Goal: Information Seeking & Learning: Learn about a topic

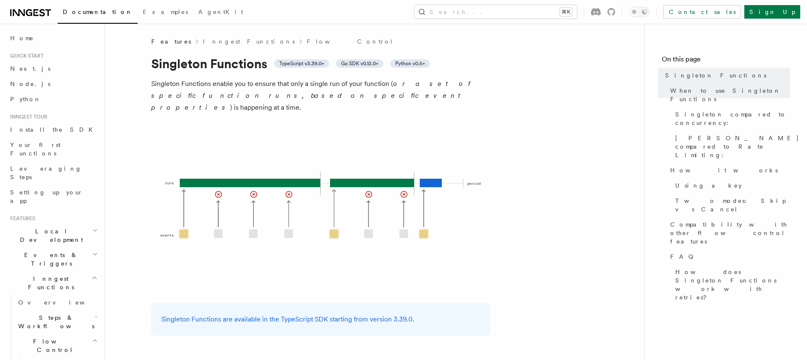
click at [273, 90] on p "[PERSON_NAME] Functions enable you to ensure that only a single run of your fun…" at bounding box center [320, 96] width 339 height 36
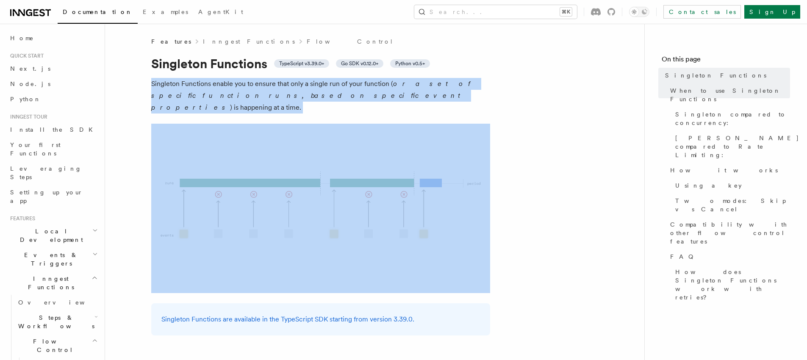
drag, startPoint x: 273, startPoint y: 90, endPoint x: 266, endPoint y: 102, distance: 14.2
click at [267, 101] on p "[PERSON_NAME] Functions enable you to ensure that only a single run of your fun…" at bounding box center [320, 96] width 339 height 36
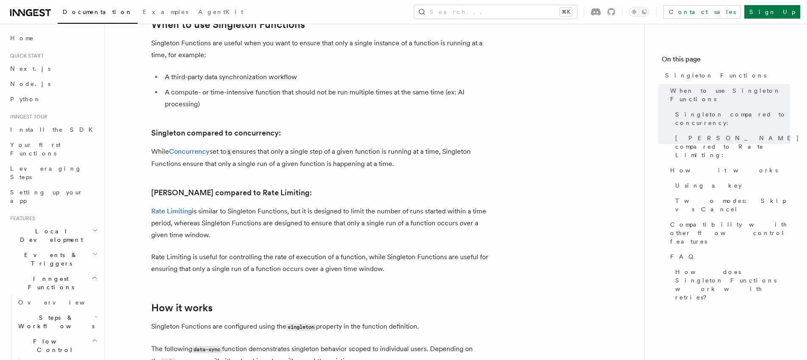
scroll to position [445, 0]
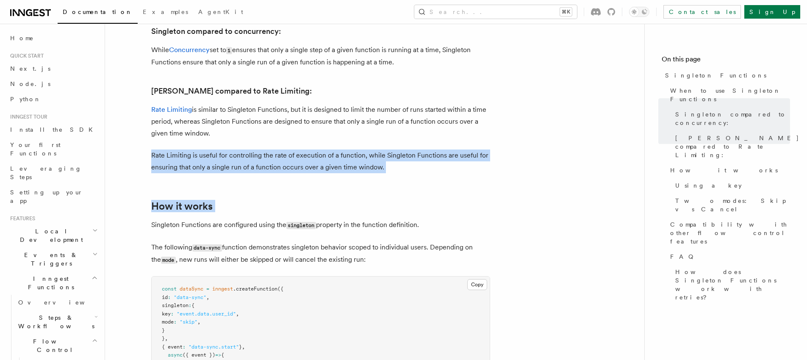
drag, startPoint x: 261, startPoint y: 127, endPoint x: 256, endPoint y: 165, distance: 37.6
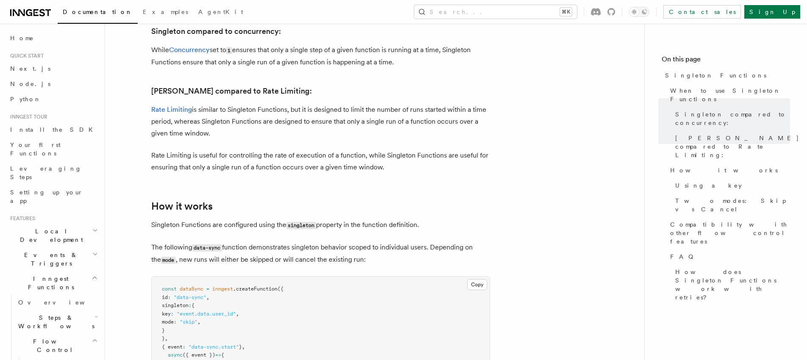
click at [307, 302] on pre "const dataSync = inngest .createFunction ({ id : "data-sync" , [PERSON_NAME] : …" at bounding box center [321, 335] width 338 height 116
drag, startPoint x: 307, startPoint y: 302, endPoint x: 307, endPoint y: 308, distance: 5.5
click at [307, 308] on pre "const dataSync = inngest .createFunction ({ id : "data-sync" , [PERSON_NAME] : …" at bounding box center [321, 335] width 338 height 116
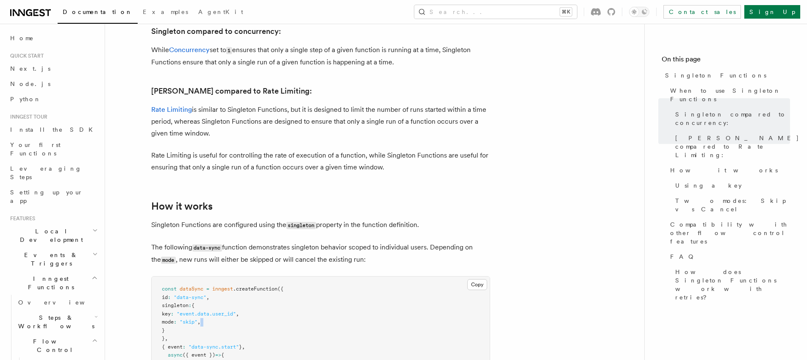
click at [307, 308] on pre "const dataSync = inngest .createFunction ({ id : "data-sync" , [PERSON_NAME] : …" at bounding box center [321, 335] width 338 height 116
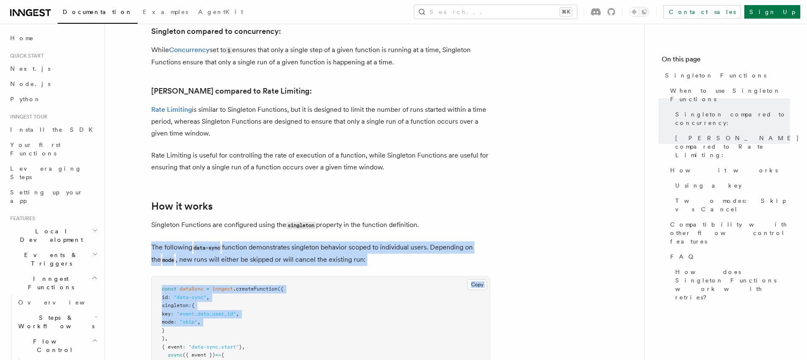
drag, startPoint x: 307, startPoint y: 308, endPoint x: 278, endPoint y: 245, distance: 69.4
click at [278, 241] on p "The following data-sync function demonstrates [PERSON_NAME] behavior scoped to …" at bounding box center [320, 253] width 339 height 25
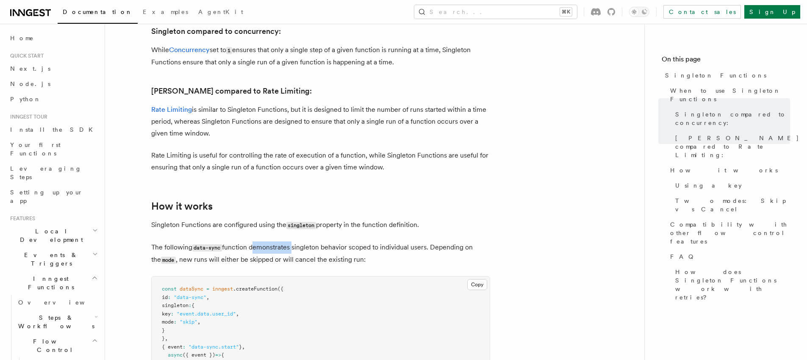
click at [278, 241] on p "The following data-sync function demonstrates [PERSON_NAME] behavior scoped to …" at bounding box center [320, 253] width 339 height 25
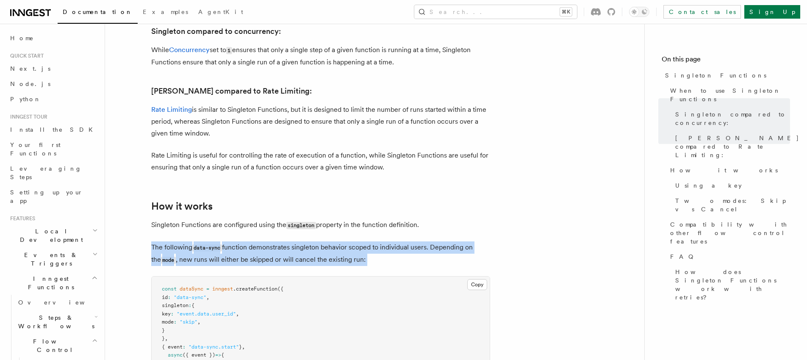
drag, startPoint x: 278, startPoint y: 239, endPoint x: 276, endPoint y: 255, distance: 16.3
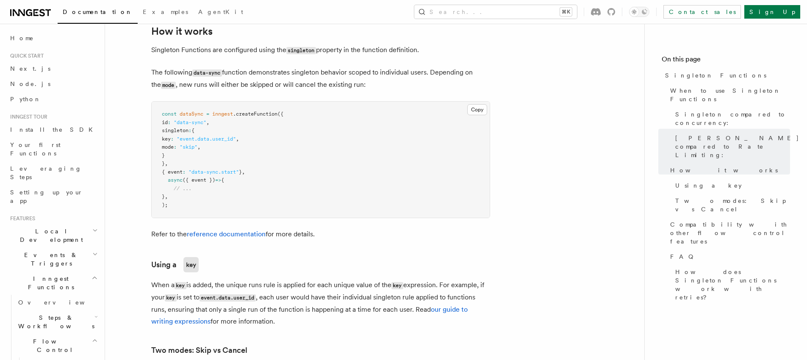
scroll to position [667, 0]
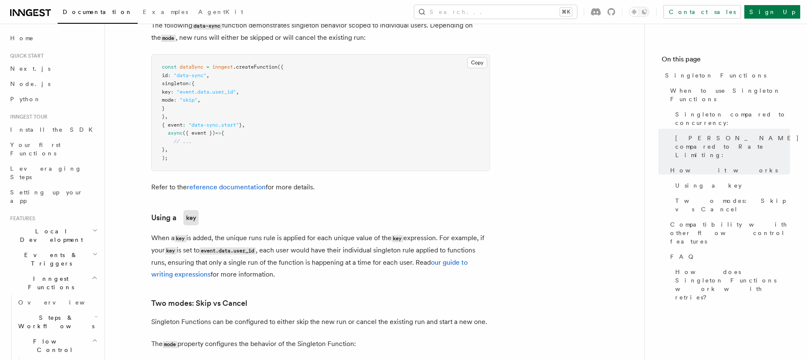
click at [279, 232] on p "When a key is added, the unique runs rule is applied for each unique value of t…" at bounding box center [320, 256] width 339 height 48
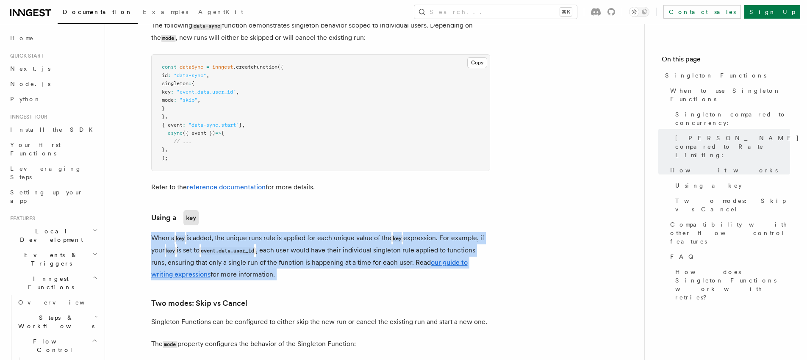
drag, startPoint x: 279, startPoint y: 231, endPoint x: 303, endPoint y: 243, distance: 27.1
click at [300, 242] on p "When a key is added, the unique runs rule is applied for each unique value of t…" at bounding box center [320, 256] width 339 height 48
click at [311, 245] on p "When a key is added, the unique runs rule is applied for each unique value of t…" at bounding box center [320, 256] width 339 height 48
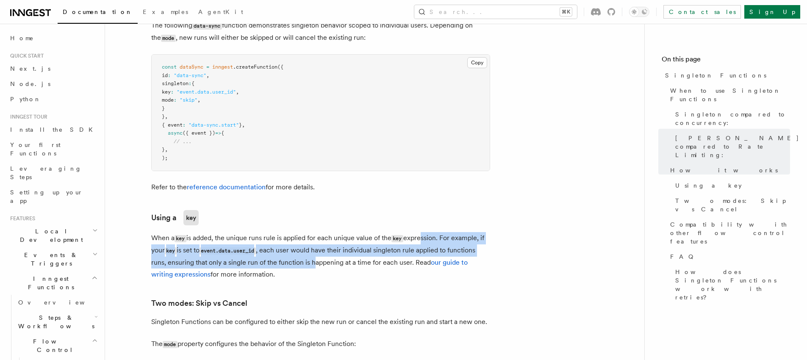
drag, startPoint x: 315, startPoint y: 249, endPoint x: 426, endPoint y: 231, distance: 112.4
click at [424, 232] on p "When a key is added, the unique runs rule is applied for each unique value of t…" at bounding box center [320, 256] width 339 height 48
click at [433, 233] on p "When a key is added, the unique runs rule is applied for each unique value of t…" at bounding box center [320, 256] width 339 height 48
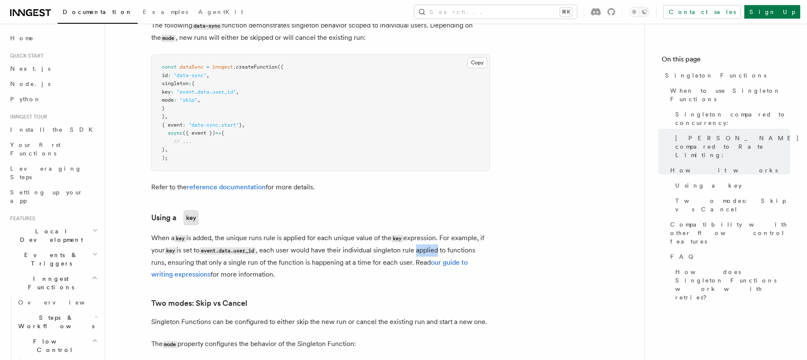
click at [433, 233] on p "When a key is added, the unique runs rule is applied for each unique value of t…" at bounding box center [320, 256] width 339 height 48
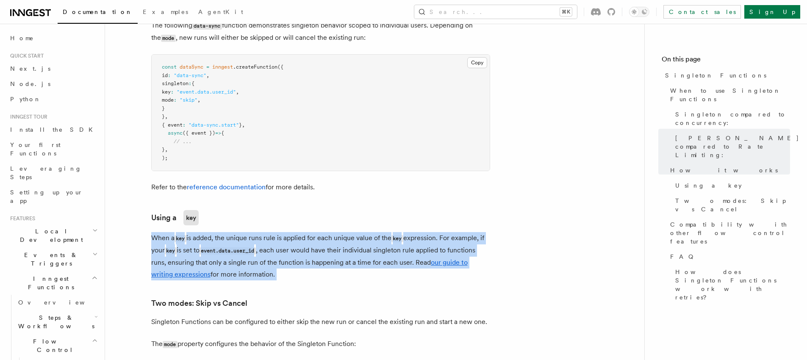
drag, startPoint x: 433, startPoint y: 233, endPoint x: 395, endPoint y: 232, distance: 37.3
click at [417, 232] on p "When a key is added, the unique runs rule is applied for each unique value of t…" at bounding box center [320, 256] width 339 height 48
click at [389, 232] on p "When a key is added, the unique runs rule is applied for each unique value of t…" at bounding box center [320, 256] width 339 height 48
drag, startPoint x: 389, startPoint y: 231, endPoint x: 373, endPoint y: 244, distance: 20.2
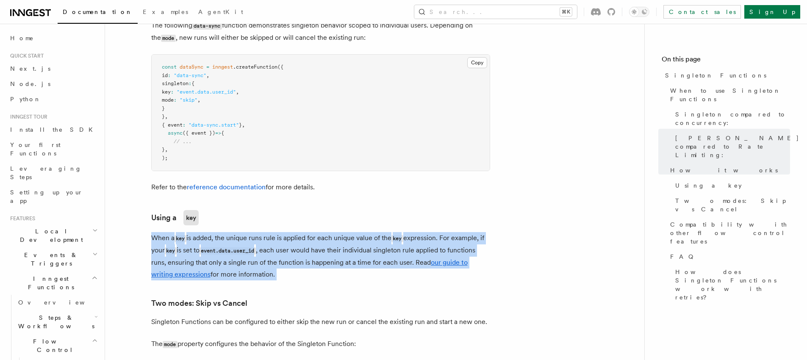
click at [380, 239] on p "When a key is added, the unique runs rule is applied for each unique value of t…" at bounding box center [320, 256] width 339 height 48
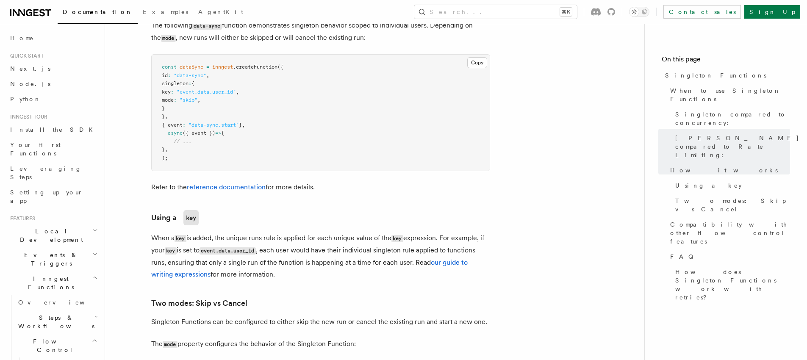
click at [373, 244] on p "When a key is added, the unique runs rule is applied for each unique value of t…" at bounding box center [320, 256] width 339 height 48
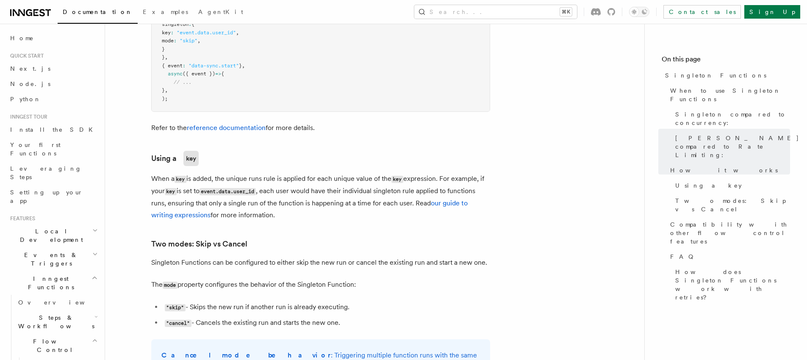
scroll to position [810, 0]
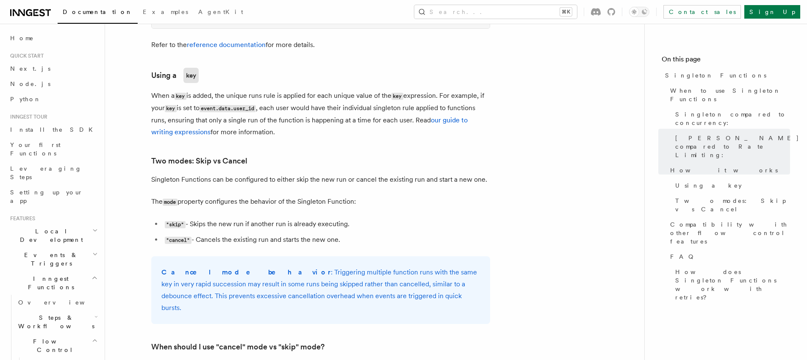
click at [241, 218] on li ""skip" - Skips the new run if another run is already executing." at bounding box center [326, 224] width 328 height 12
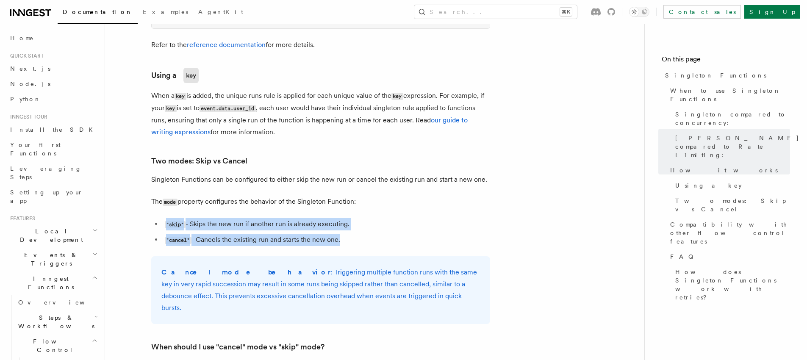
drag, startPoint x: 241, startPoint y: 215, endPoint x: 242, endPoint y: 234, distance: 18.7
click at [242, 234] on ul ""skip" - Skips the new run if another run is already executing. "cancel" - Canc…" at bounding box center [320, 232] width 339 height 28
click at [242, 234] on li ""cancel" - Cancels the existing run and starts the new one." at bounding box center [326, 240] width 328 height 12
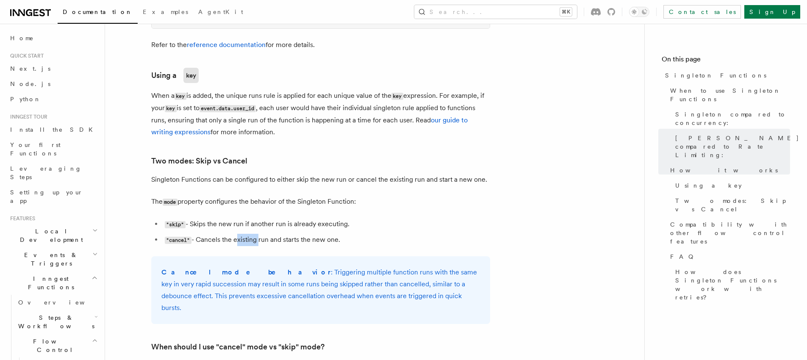
click at [242, 234] on li ""cancel" - Cancels the existing run and starts the new one." at bounding box center [326, 240] width 328 height 12
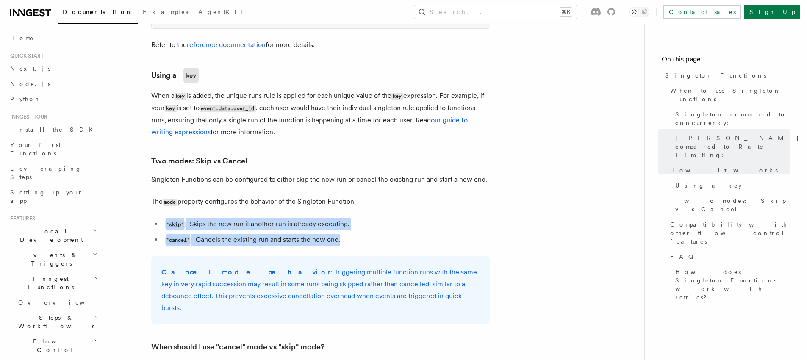
drag, startPoint x: 242, startPoint y: 234, endPoint x: 249, endPoint y: 208, distance: 26.8
click at [249, 218] on ul ""skip" - Skips the new run if another run is already executing. "cancel" - Canc…" at bounding box center [320, 232] width 339 height 28
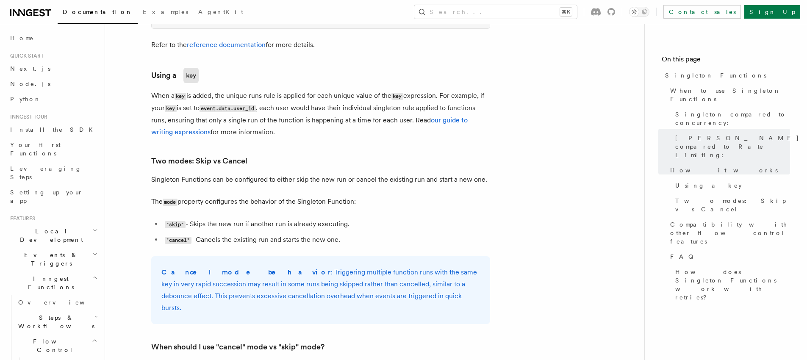
click at [249, 218] on li ""skip" - Skips the new run if another run is already executing." at bounding box center [326, 224] width 328 height 12
click at [376, 266] on p "Cancel mode behavior : Triggering multiple function runs with the same key in v…" at bounding box center [320, 289] width 318 height 47
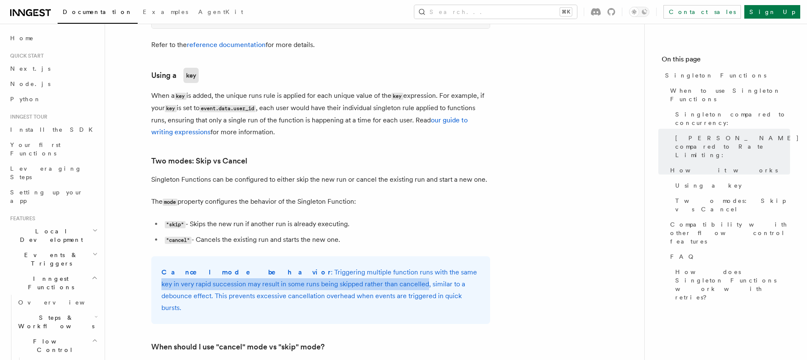
drag, startPoint x: 376, startPoint y: 266, endPoint x: 295, endPoint y: 272, distance: 81.5
click at [296, 272] on p "Cancel mode behavior : Triggering multiple function runs with the same key in v…" at bounding box center [320, 289] width 318 height 47
click at [295, 274] on p "Cancel mode behavior : Triggering multiple function runs with the same key in v…" at bounding box center [320, 289] width 318 height 47
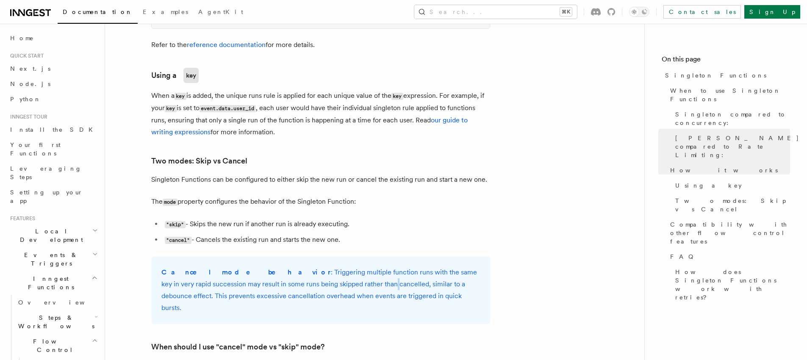
click at [295, 274] on p "Cancel mode behavior : Triggering multiple function runs with the same key in v…" at bounding box center [320, 289] width 318 height 47
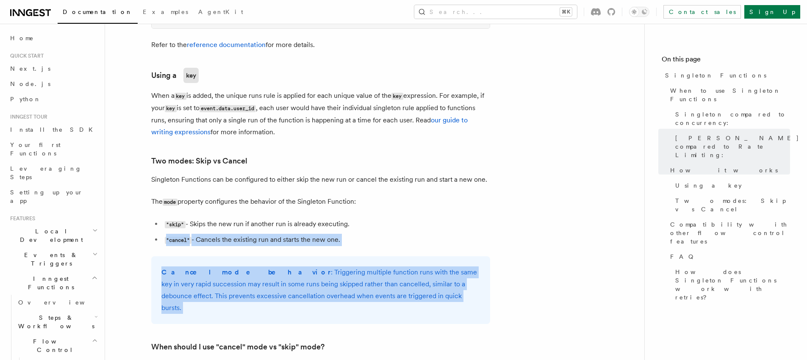
drag, startPoint x: 295, startPoint y: 274, endPoint x: 345, endPoint y: 207, distance: 83.2
click at [343, 209] on article "Features Inngest Functions Flow Control [PERSON_NAME] Functions TypeScript v3.3…" at bounding box center [375, 153] width 512 height 1850
click at [345, 207] on article "Features Inngest Functions Flow Control [PERSON_NAME] Functions TypeScript v3.3…" at bounding box center [375, 153] width 512 height 1850
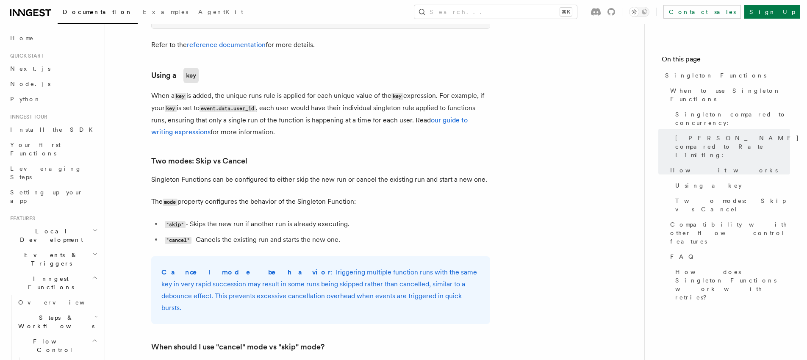
scroll to position [949, 0]
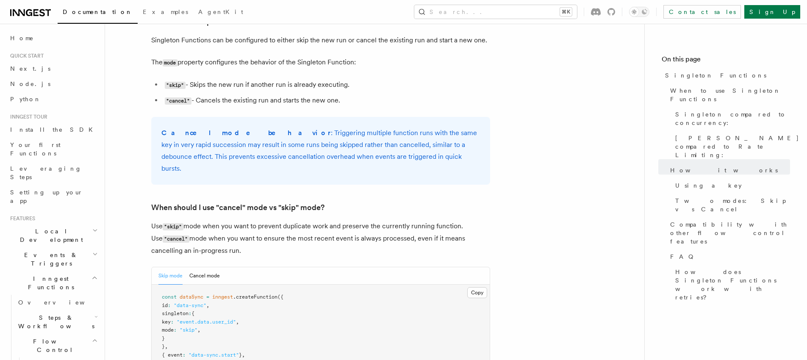
click at [343, 220] on p "Use "skip" mode when you want to prevent duplicate work and preserve the curren…" at bounding box center [320, 238] width 339 height 36
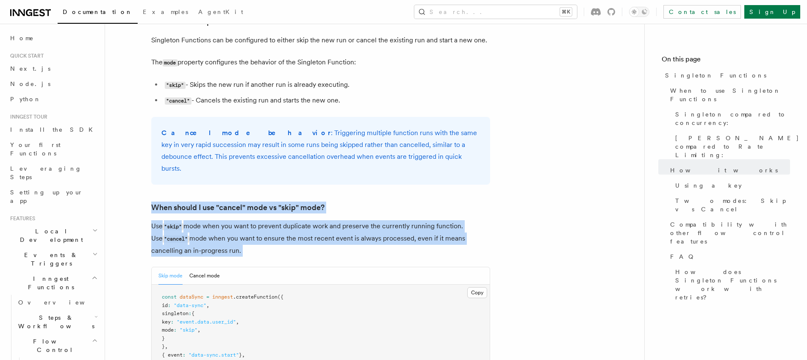
drag, startPoint x: 343, startPoint y: 207, endPoint x: 371, endPoint y: 163, distance: 52.3
click at [367, 169] on article "Features Inngest Functions Flow Control [PERSON_NAME] Functions TypeScript v3.3…" at bounding box center [375, 13] width 512 height 1850
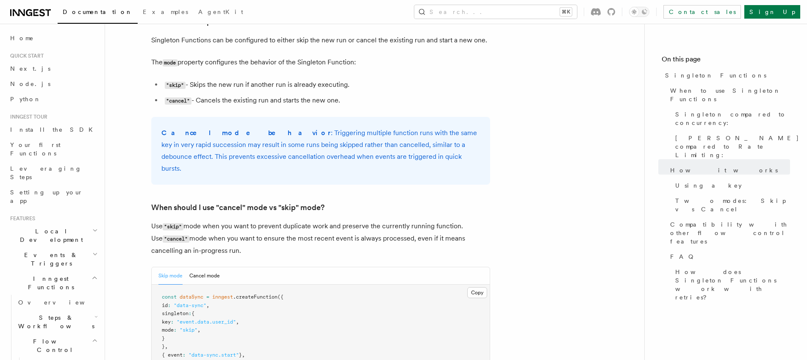
click at [374, 158] on div "Cancel mode behavior : Triggering multiple function runs with the same key in v…" at bounding box center [320, 151] width 339 height 68
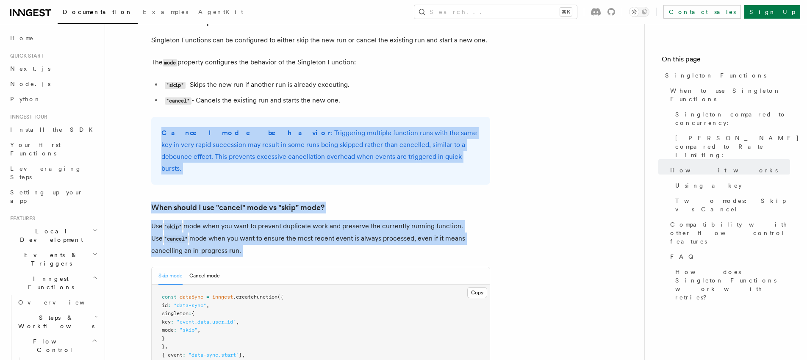
drag, startPoint x: 374, startPoint y: 158, endPoint x: 327, endPoint y: 212, distance: 71.7
click at [327, 212] on article "Features Inngest Functions Flow Control [PERSON_NAME] Functions TypeScript v3.3…" at bounding box center [375, 13] width 512 height 1850
click at [327, 220] on p "Use "skip" mode when you want to prevent duplicate work and preserve the curren…" at bounding box center [320, 238] width 339 height 36
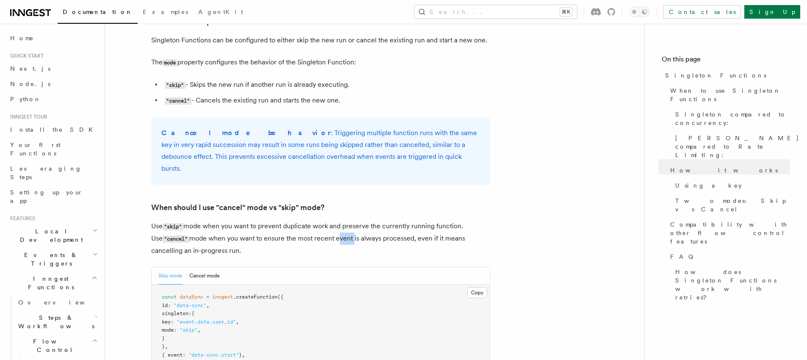
click at [327, 220] on p "Use "skip" mode when you want to prevent duplicate work and preserve the curren…" at bounding box center [320, 238] width 339 height 36
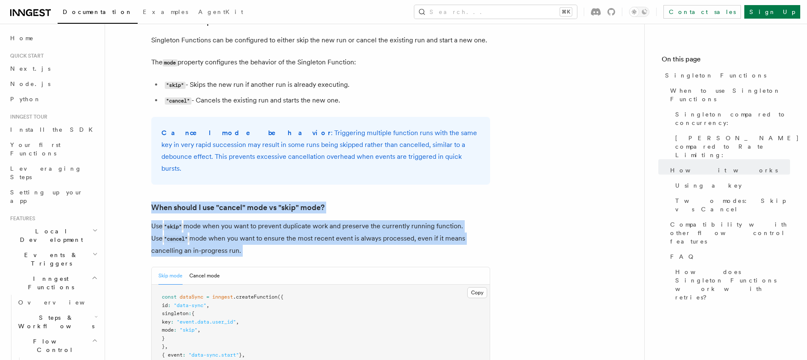
drag, startPoint x: 327, startPoint y: 212, endPoint x: 358, endPoint y: 142, distance: 76.4
click at [355, 148] on article "Features Inngest Functions Flow Control [PERSON_NAME] Functions TypeScript v3.3…" at bounding box center [375, 13] width 512 height 1850
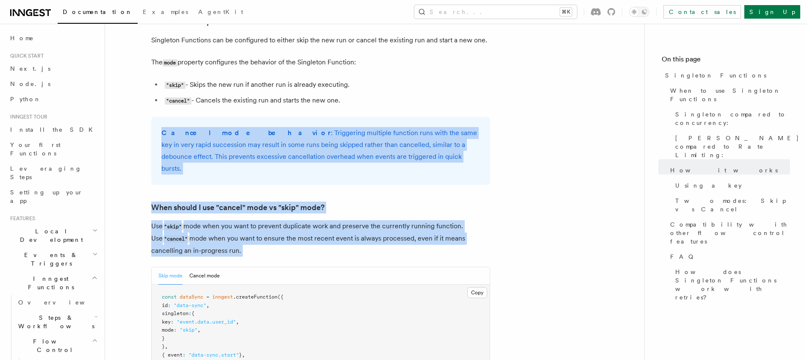
click at [358, 142] on p "Cancel mode behavior : Triggering multiple function runs with the same key in v…" at bounding box center [320, 150] width 318 height 47
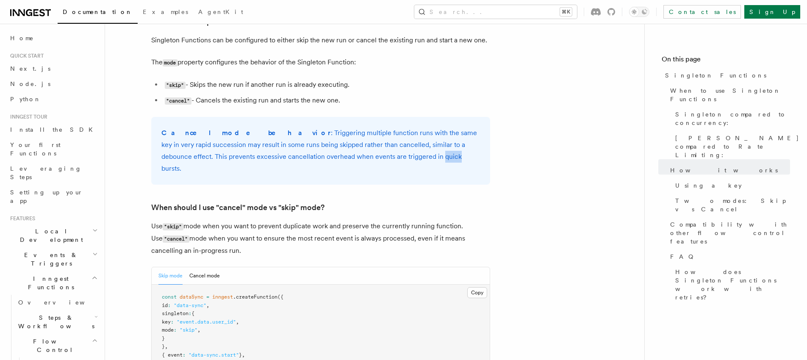
click at [358, 142] on p "Cancel mode behavior : Triggering multiple function runs with the same key in v…" at bounding box center [320, 150] width 318 height 47
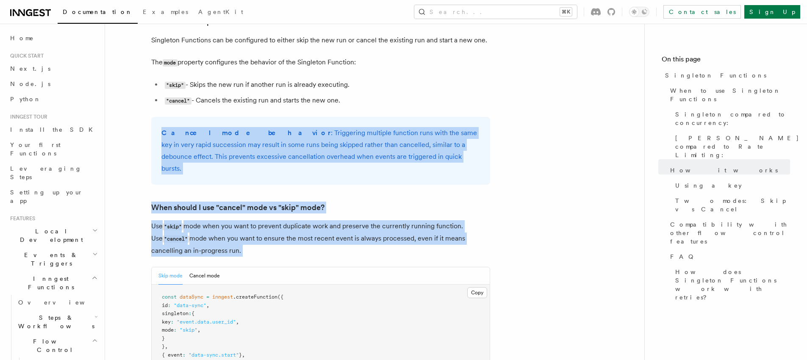
drag, startPoint x: 358, startPoint y: 142, endPoint x: 354, endPoint y: 210, distance: 67.8
click at [354, 209] on article "Features Inngest Functions Flow Control [PERSON_NAME] Functions TypeScript v3.3…" at bounding box center [375, 13] width 512 height 1850
click at [354, 220] on p "Use "skip" mode when you want to prevent duplicate work and preserve the curren…" at bounding box center [320, 238] width 339 height 36
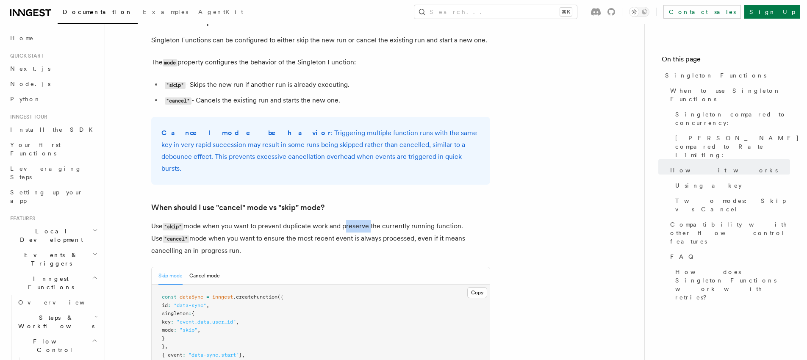
click at [354, 220] on p "Use "skip" mode when you want to prevent duplicate work and preserve the curren…" at bounding box center [320, 238] width 339 height 36
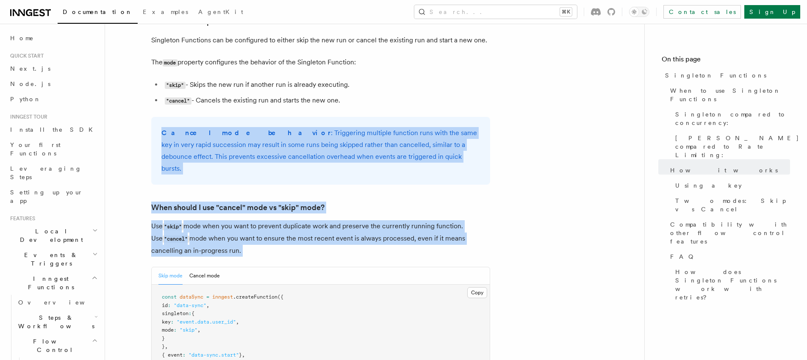
drag, startPoint x: 354, startPoint y: 210, endPoint x: 362, endPoint y: 147, distance: 63.1
click at [362, 147] on article "Features Inngest Functions Flow Control [PERSON_NAME] Functions TypeScript v3.3…" at bounding box center [375, 13] width 512 height 1850
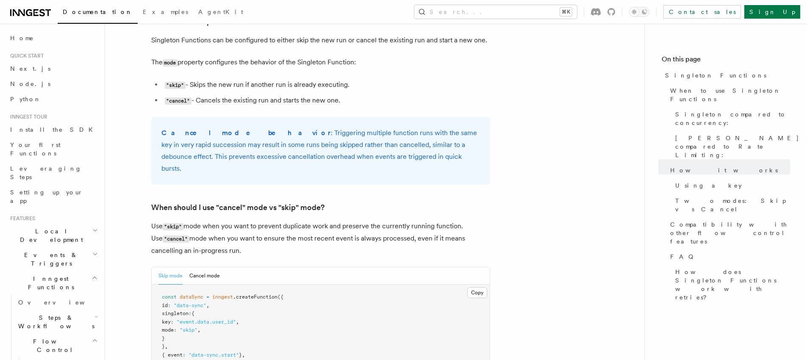
click at [362, 147] on p "Cancel mode behavior : Triggering multiple function runs with the same key in v…" at bounding box center [320, 150] width 318 height 47
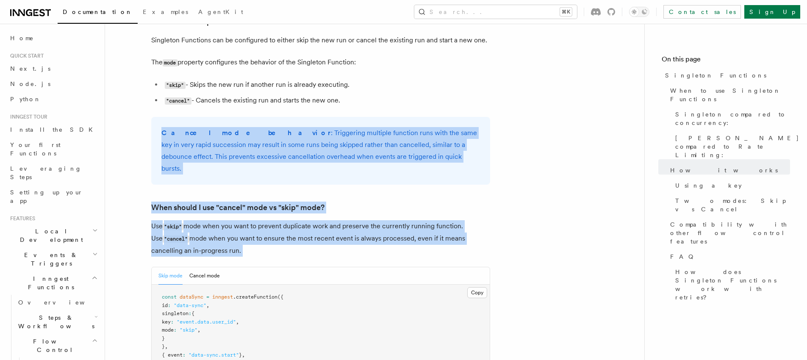
drag, startPoint x: 362, startPoint y: 147, endPoint x: 354, endPoint y: 210, distance: 63.6
click at [355, 202] on article "Features Inngest Functions Flow Control [PERSON_NAME] Functions TypeScript v3.3…" at bounding box center [375, 13] width 512 height 1850
click at [353, 220] on p "Use "skip" mode when you want to prevent duplicate work and preserve the curren…" at bounding box center [320, 238] width 339 height 36
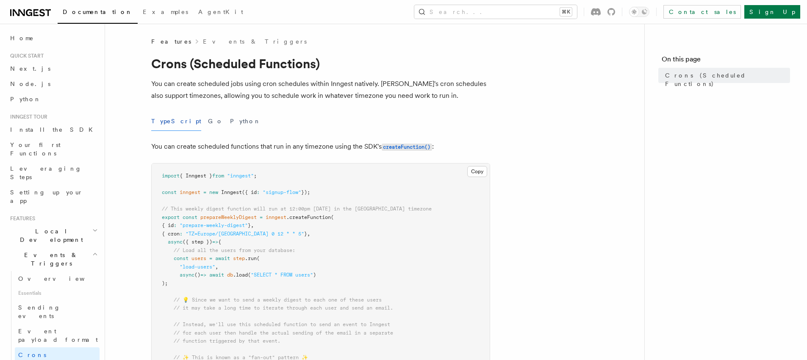
drag, startPoint x: 388, startPoint y: 256, endPoint x: 390, endPoint y: 243, distance: 12.8
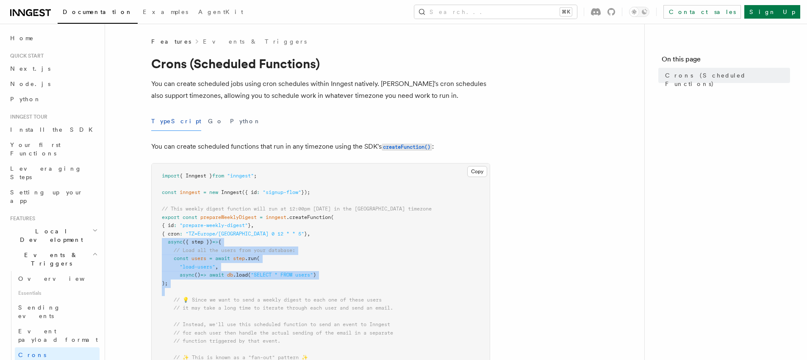
drag, startPoint x: 390, startPoint y: 243, endPoint x: 366, endPoint y: 325, distance: 85.5
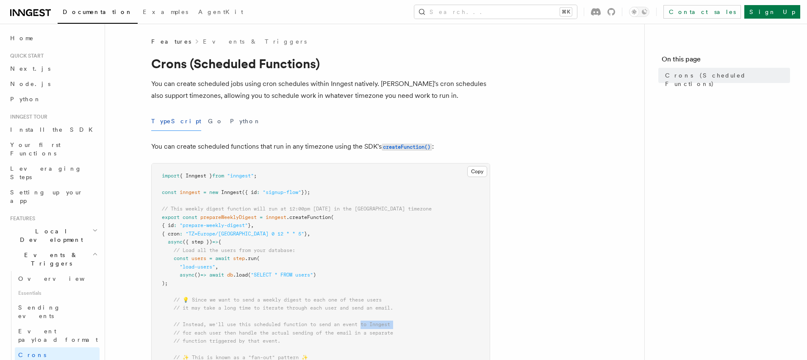
click at [367, 325] on span "// Instead, we'll use this scheduled function to send an event to Inngest" at bounding box center [282, 324] width 216 height 6
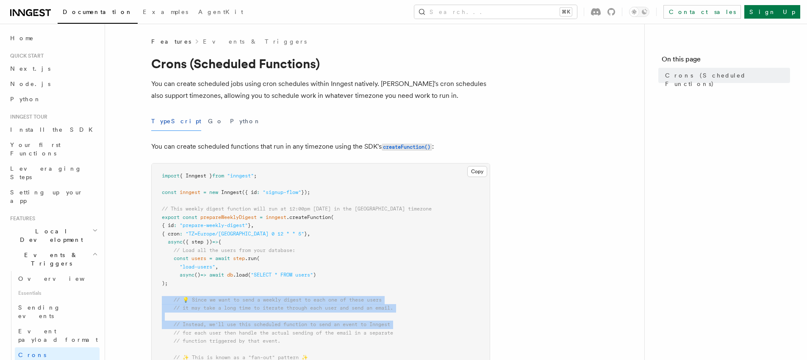
drag, startPoint x: 367, startPoint y: 325, endPoint x: 381, endPoint y: 278, distance: 49.0
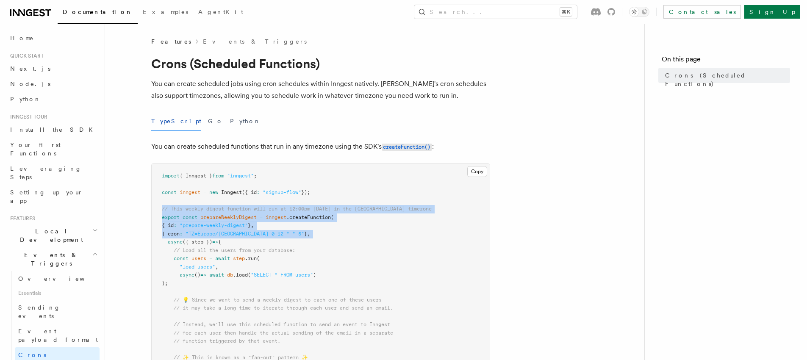
drag, startPoint x: 390, startPoint y: 235, endPoint x: 394, endPoint y: 213, distance: 22.5
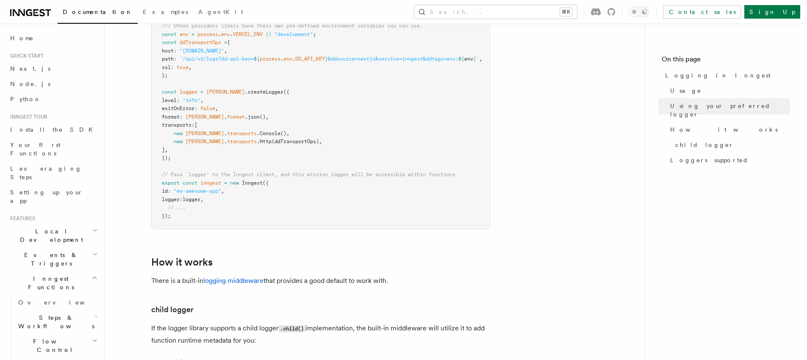
scroll to position [1076, 0]
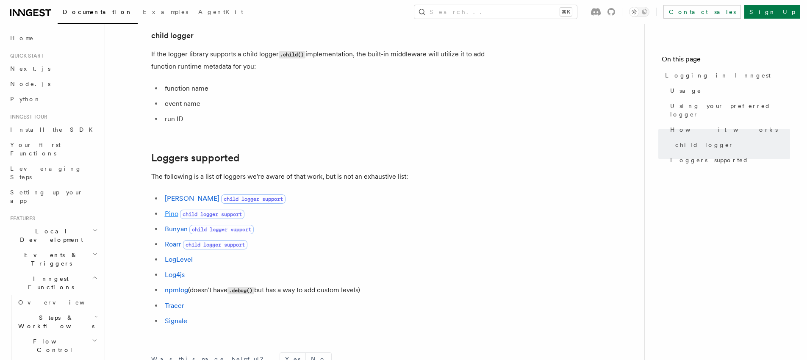
click at [172, 218] on link "Pino" at bounding box center [172, 214] width 14 height 8
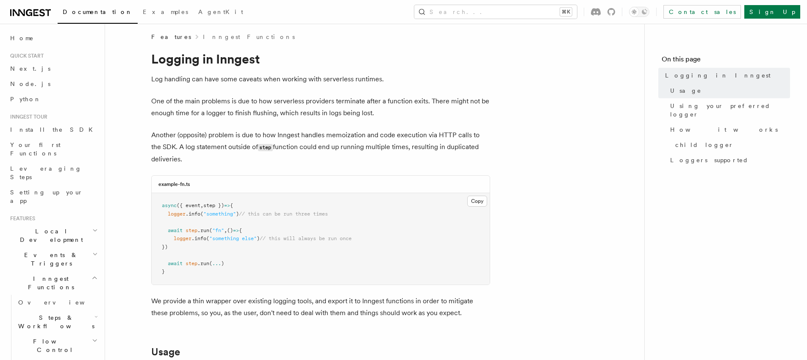
scroll to position [0, 0]
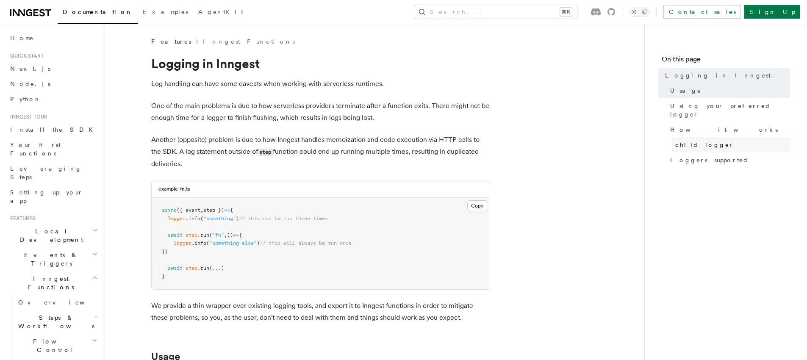
click at [679, 143] on link "child logger" at bounding box center [731, 144] width 118 height 15
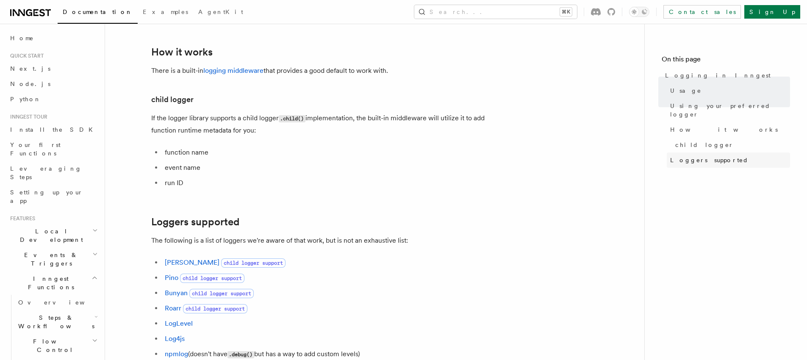
scroll to position [1072, 0]
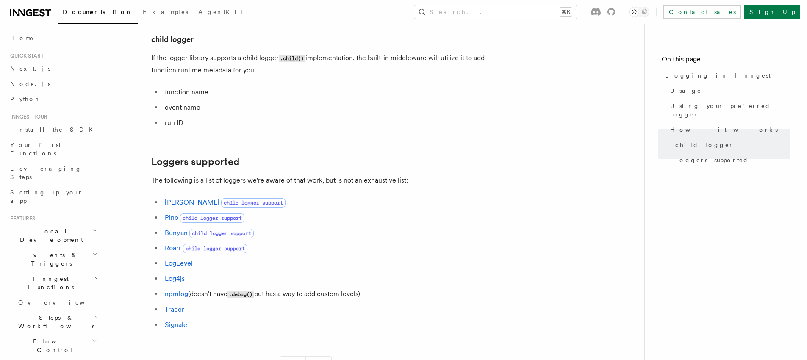
click at [465, 165] on h2 "Loggers supported" at bounding box center [320, 162] width 339 height 12
drag, startPoint x: 465, startPoint y: 165, endPoint x: 468, endPoint y: 116, distance: 49.2
click at [468, 113] on li "event name" at bounding box center [326, 108] width 328 height 12
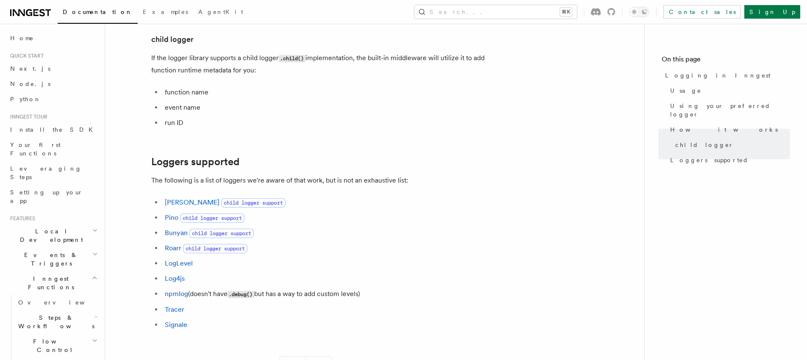
click at [468, 113] on li "event name" at bounding box center [326, 108] width 328 height 12
drag, startPoint x: 468, startPoint y: 116, endPoint x: 480, endPoint y: 98, distance: 21.4
click at [479, 99] on ul "function name event name run ID" at bounding box center [320, 107] width 339 height 42
click at [480, 98] on li "function name" at bounding box center [326, 92] width 328 height 12
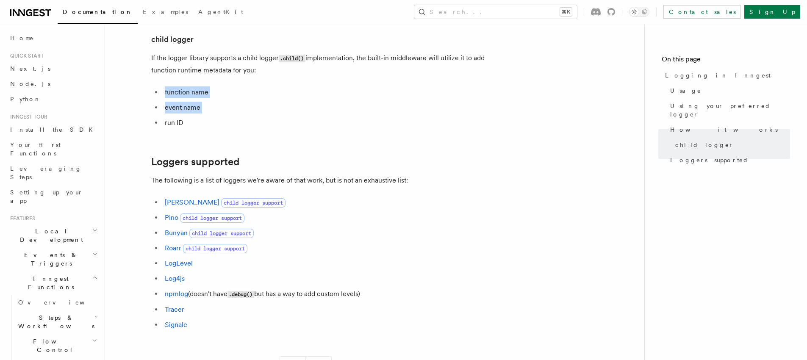
drag, startPoint x: 480, startPoint y: 98, endPoint x: 470, endPoint y: 124, distance: 28.3
click at [471, 123] on ul "function name event name run ID" at bounding box center [320, 107] width 339 height 42
click at [470, 124] on li "run ID" at bounding box center [326, 123] width 328 height 12
drag, startPoint x: 470, startPoint y: 124, endPoint x: 476, endPoint y: 100, distance: 25.3
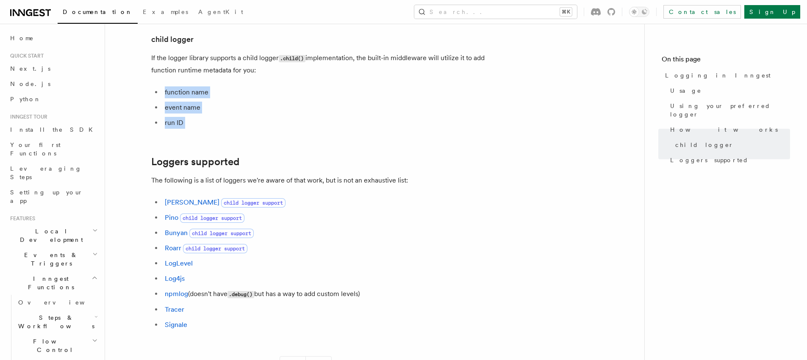
click at [476, 100] on ul "function name event name run ID" at bounding box center [320, 107] width 339 height 42
click at [476, 98] on li "function name" at bounding box center [326, 92] width 328 height 12
drag, startPoint x: 476, startPoint y: 100, endPoint x: 466, endPoint y: 125, distance: 27.1
click at [467, 122] on ul "function name event name run ID" at bounding box center [320, 107] width 339 height 42
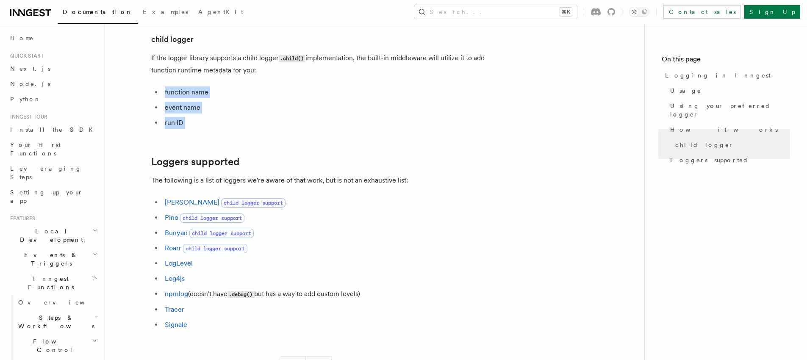
click at [466, 125] on li "run ID" at bounding box center [326, 123] width 328 height 12
